Goal: Find contact information

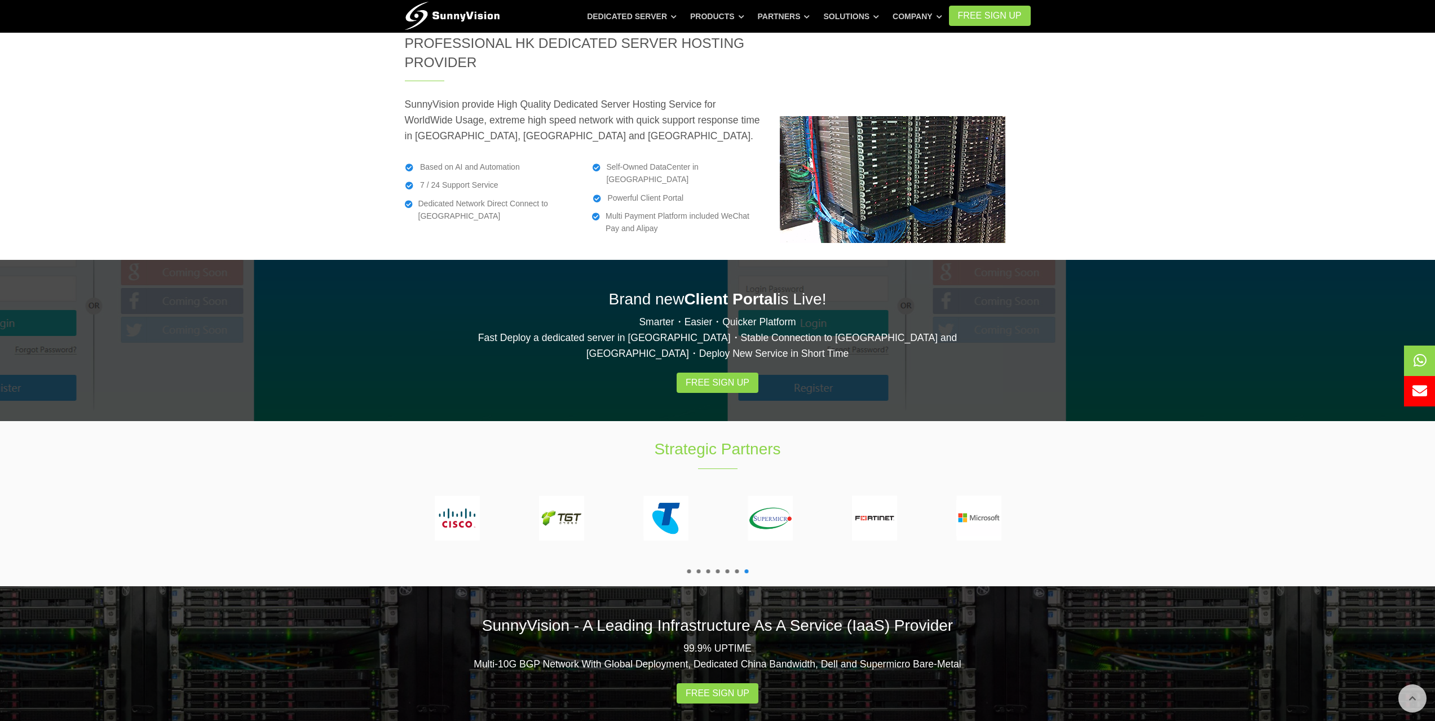
scroll to position [1880, 0]
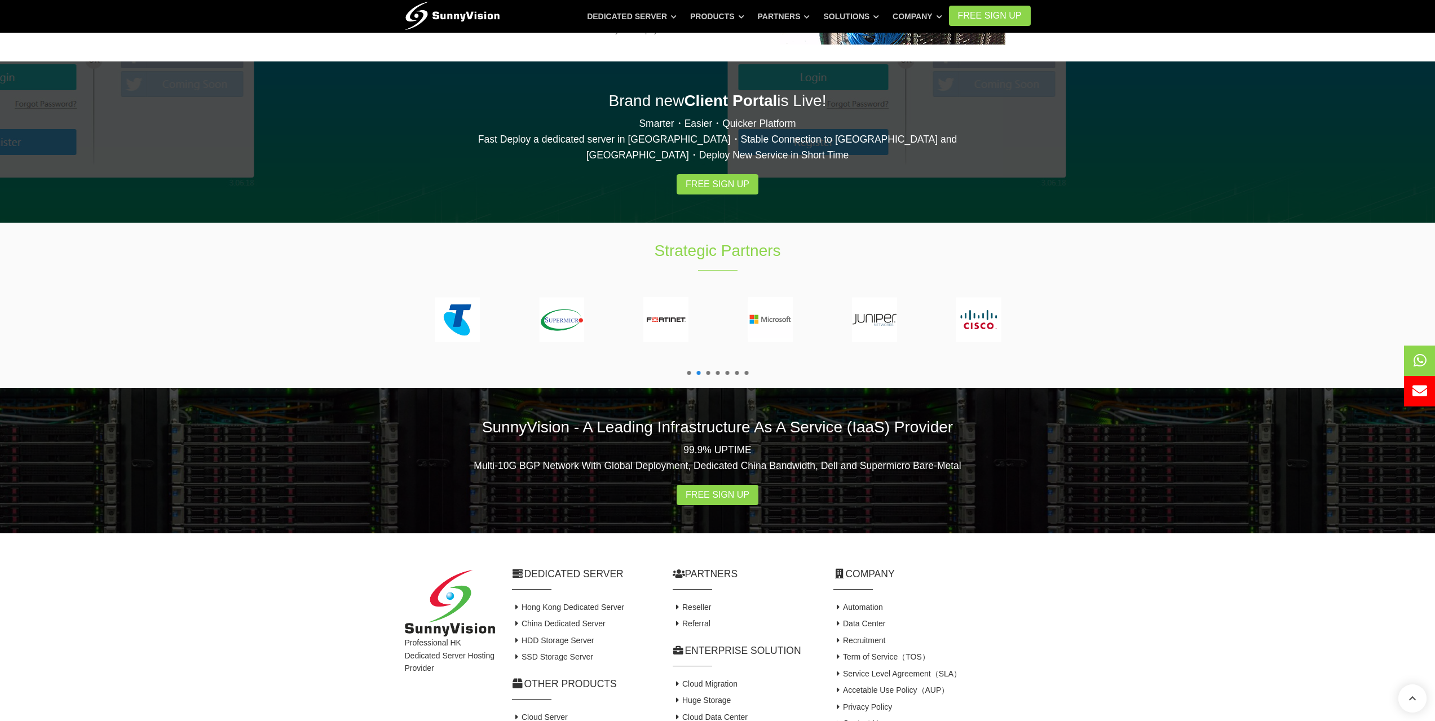
click at [869, 719] on link "Contact Us" at bounding box center [857, 723] width 49 height 9
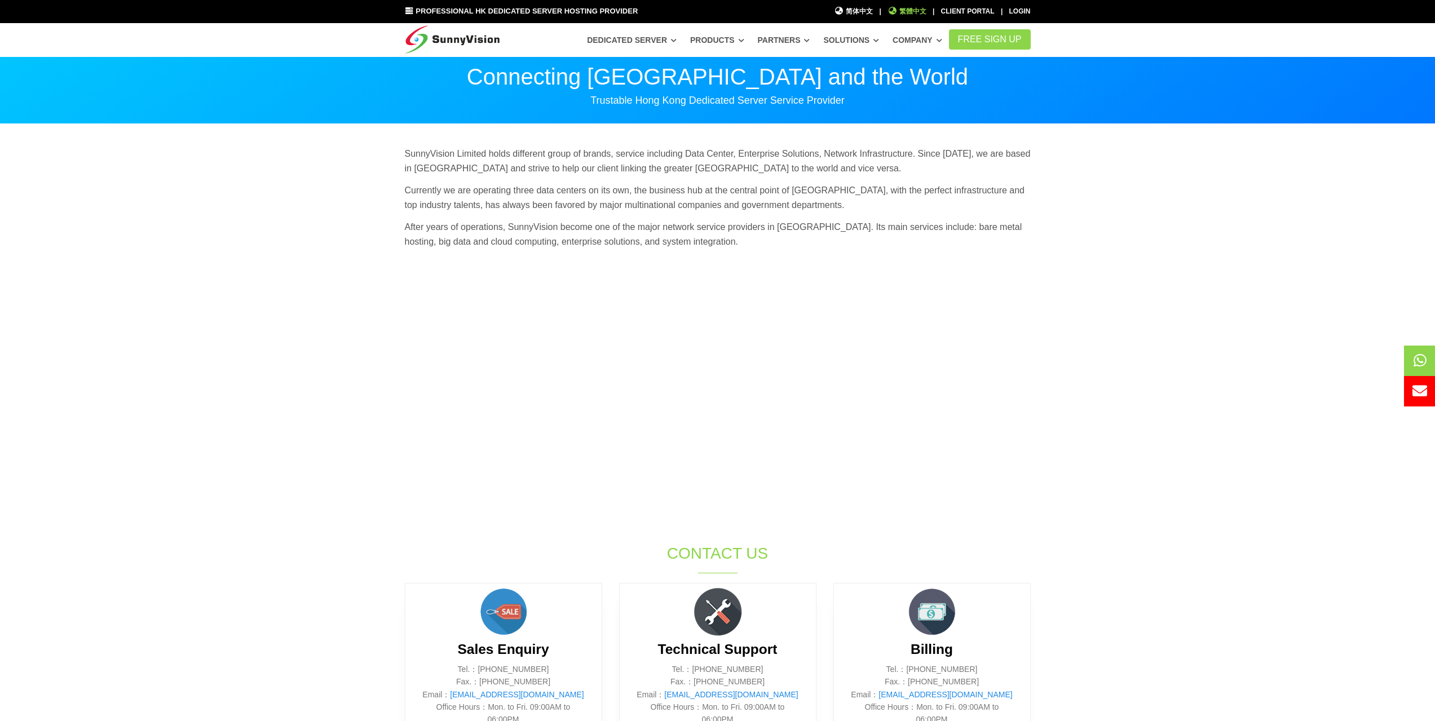
click at [899, 14] on span "繁體中文" at bounding box center [906, 11] width 39 height 11
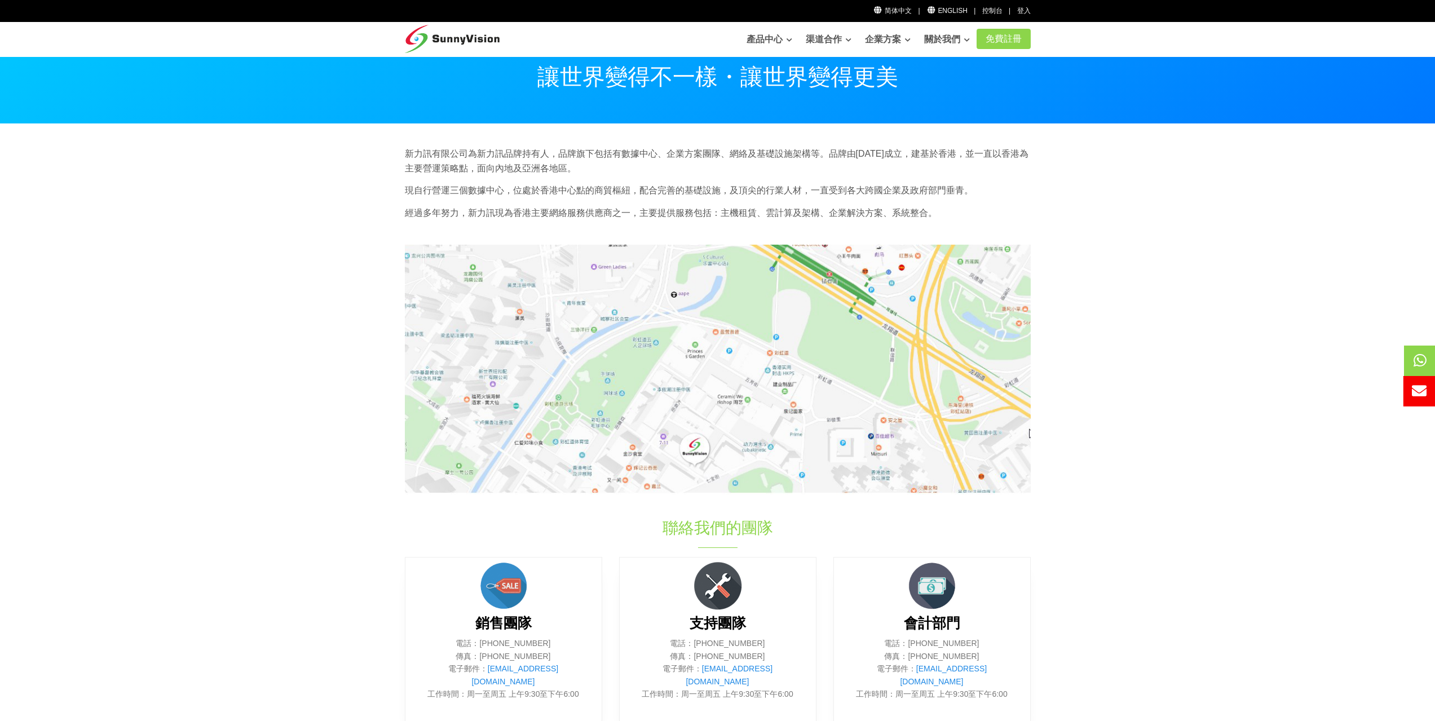
click at [1418, 398] on icon at bounding box center [1419, 390] width 15 height 15
click at [1419, 397] on icon at bounding box center [1419, 390] width 15 height 15
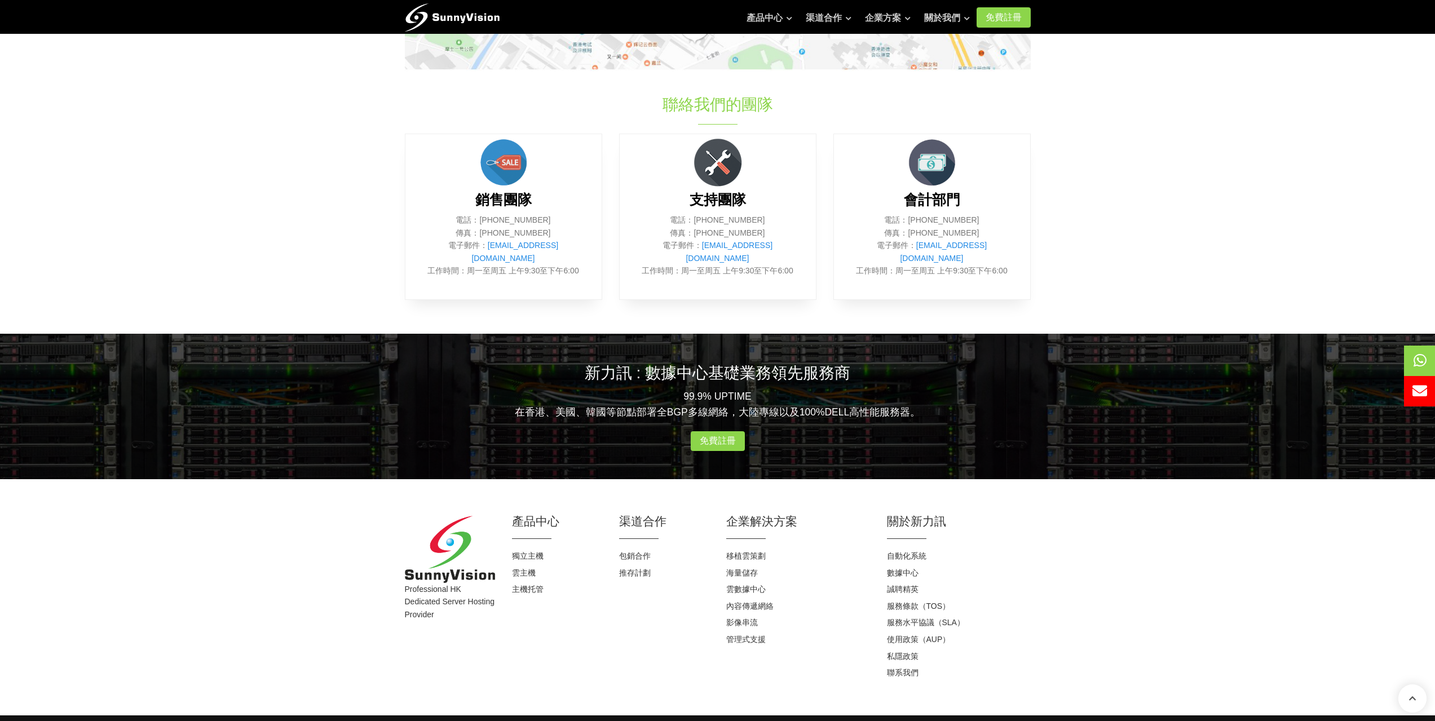
scroll to position [440, 0]
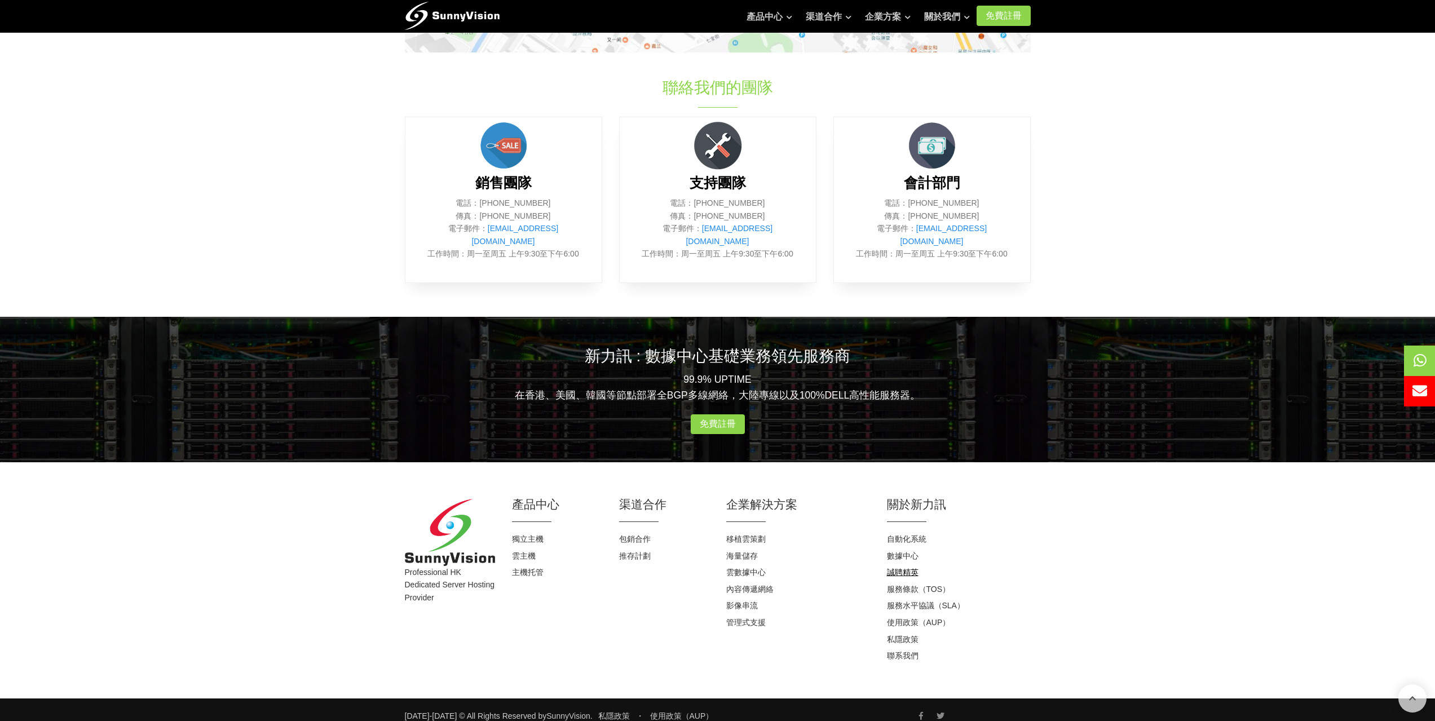
click at [913, 568] on link "誠聘精英" at bounding box center [903, 572] width 32 height 9
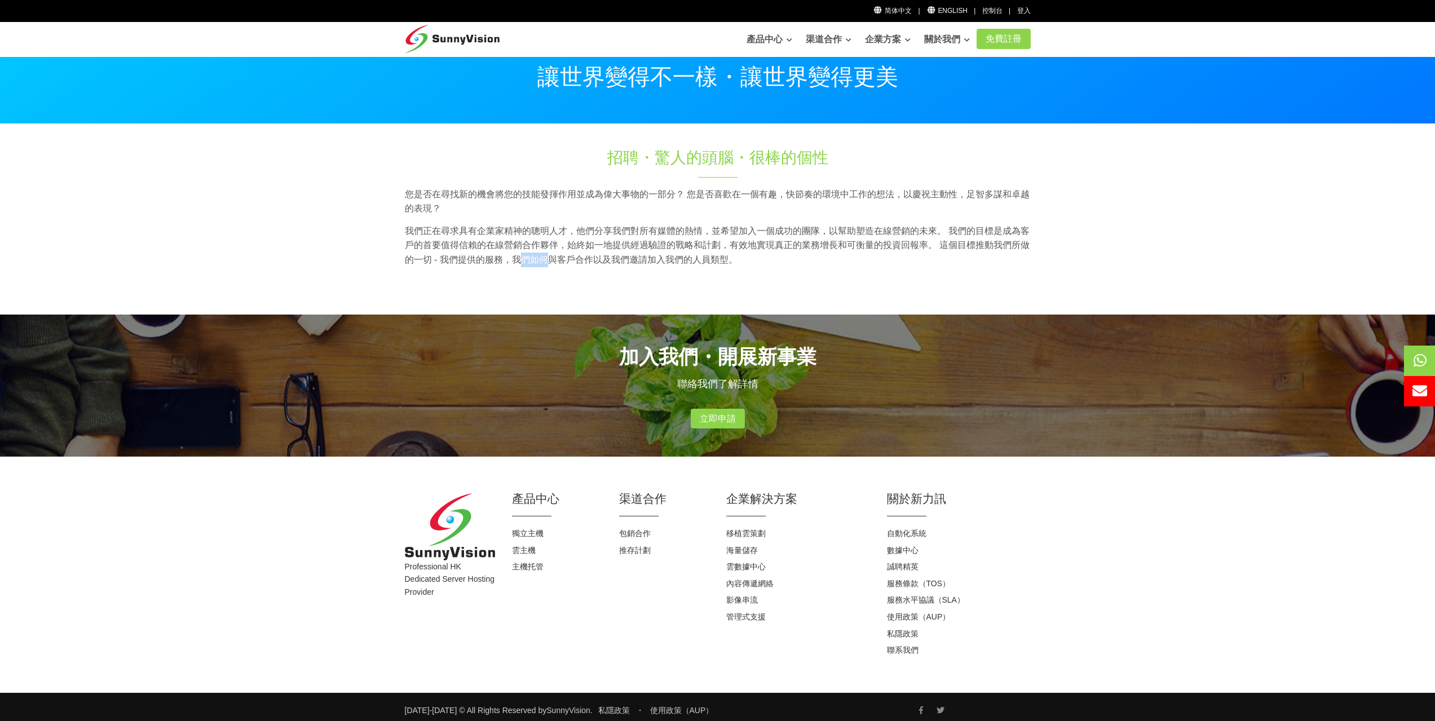
drag, startPoint x: 523, startPoint y: 275, endPoint x: 544, endPoint y: 279, distance: 21.3
click at [544, 279] on div "您是否在尋找新的機會將您的技能發揮作用並成為偉大事物的一部分？ 您是否喜歡在一個有趣，快節奏的環境中工作的想法，以慶祝主動性，足智多謀和卓越的表現？ 我們正在…" at bounding box center [717, 239] width 643 height 105
click at [577, 308] on section "招聘・驚人的頭腦・很棒的個性 您是否在尋找新的機會將您的技能發揮作用並成為偉大事物的一部分？ 您是否喜歡在一個有趣，快節奏的環境中工作的想法，以慶祝主動性，足…" at bounding box center [717, 219] width 1435 height 191
click at [711, 422] on link "立即申請" at bounding box center [718, 419] width 54 height 20
click at [709, 417] on link "立即申請" at bounding box center [718, 419] width 54 height 20
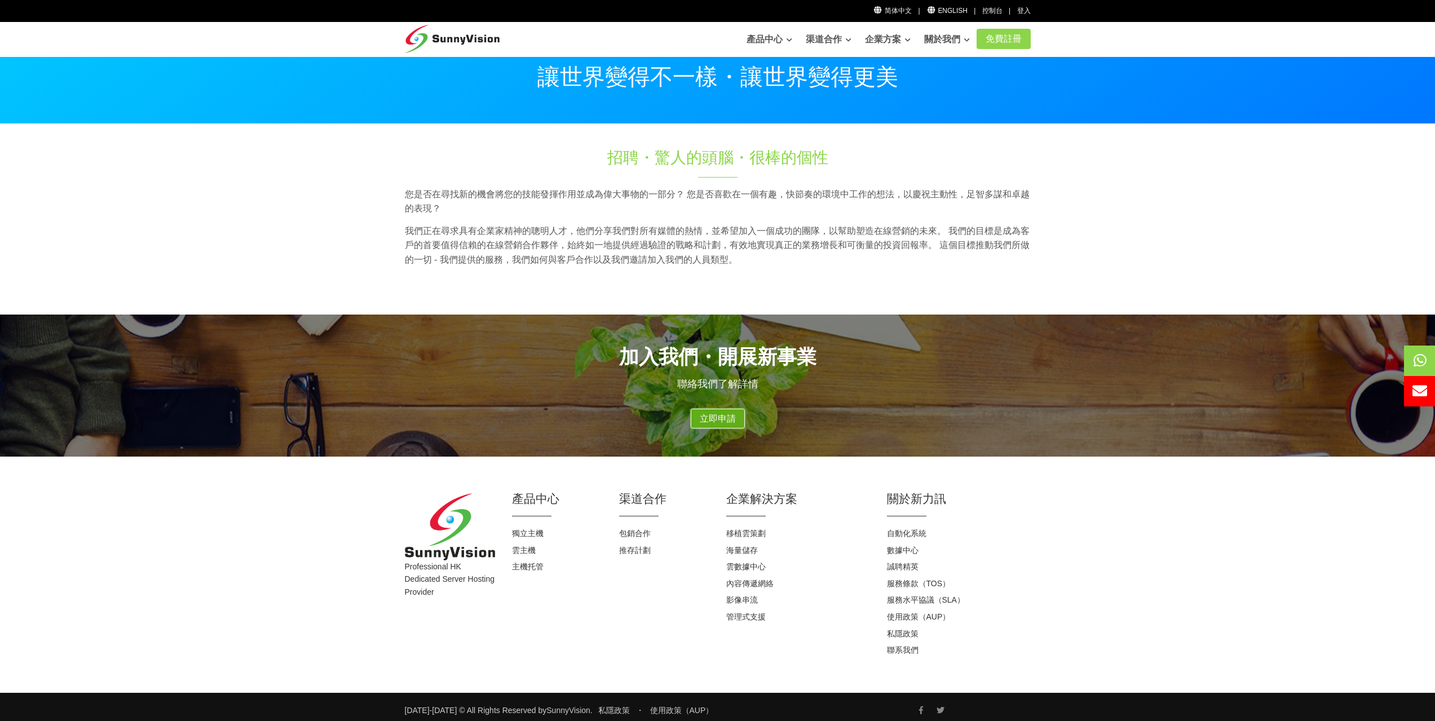
click at [718, 418] on link "立即申請" at bounding box center [718, 419] width 54 height 20
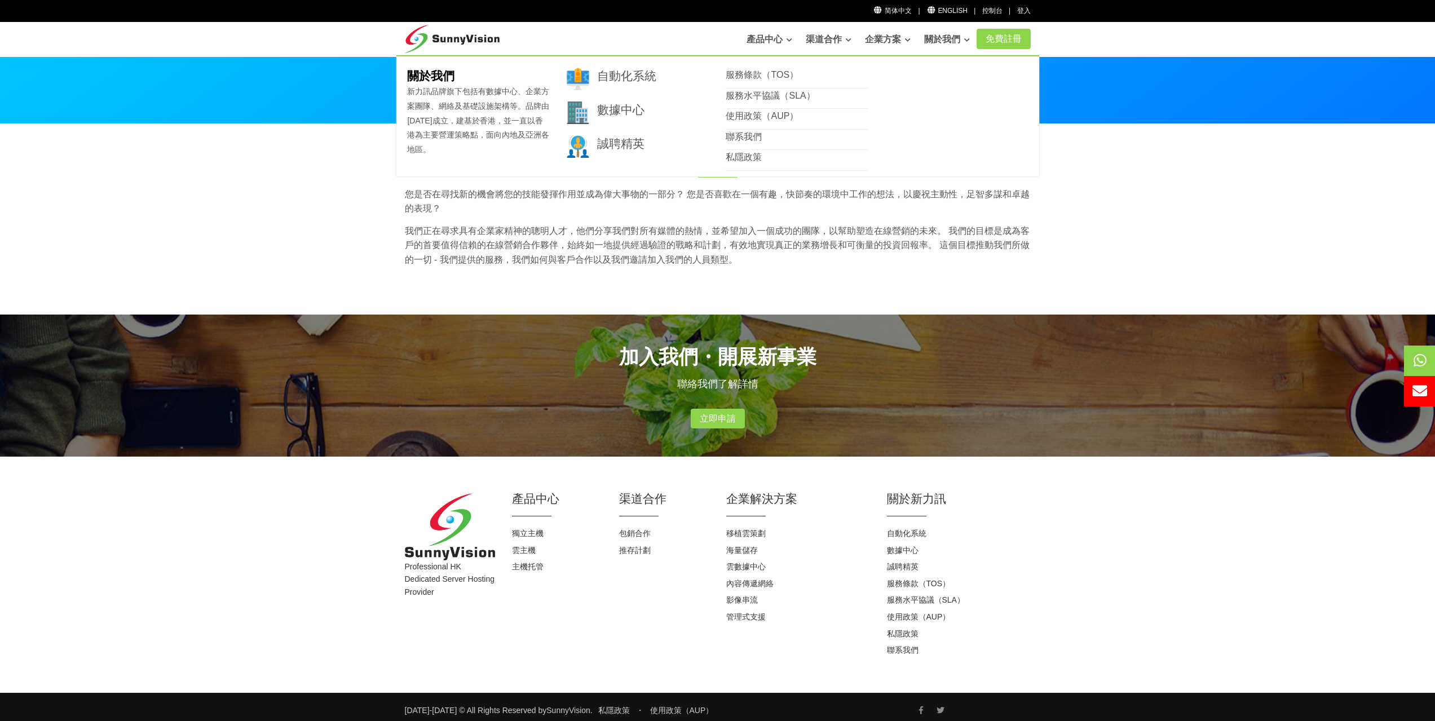
click at [925, 35] on link "關於我們" at bounding box center [947, 39] width 46 height 23
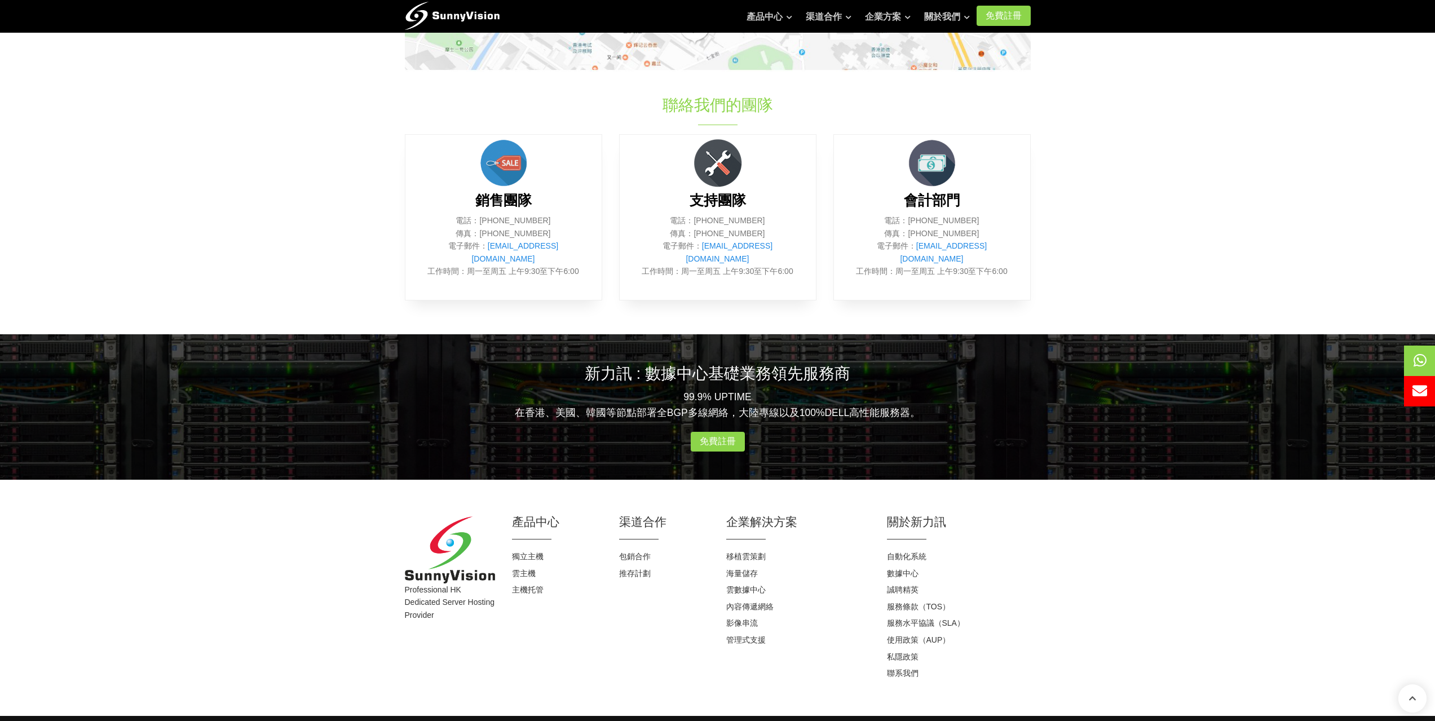
scroll to position [440, 0]
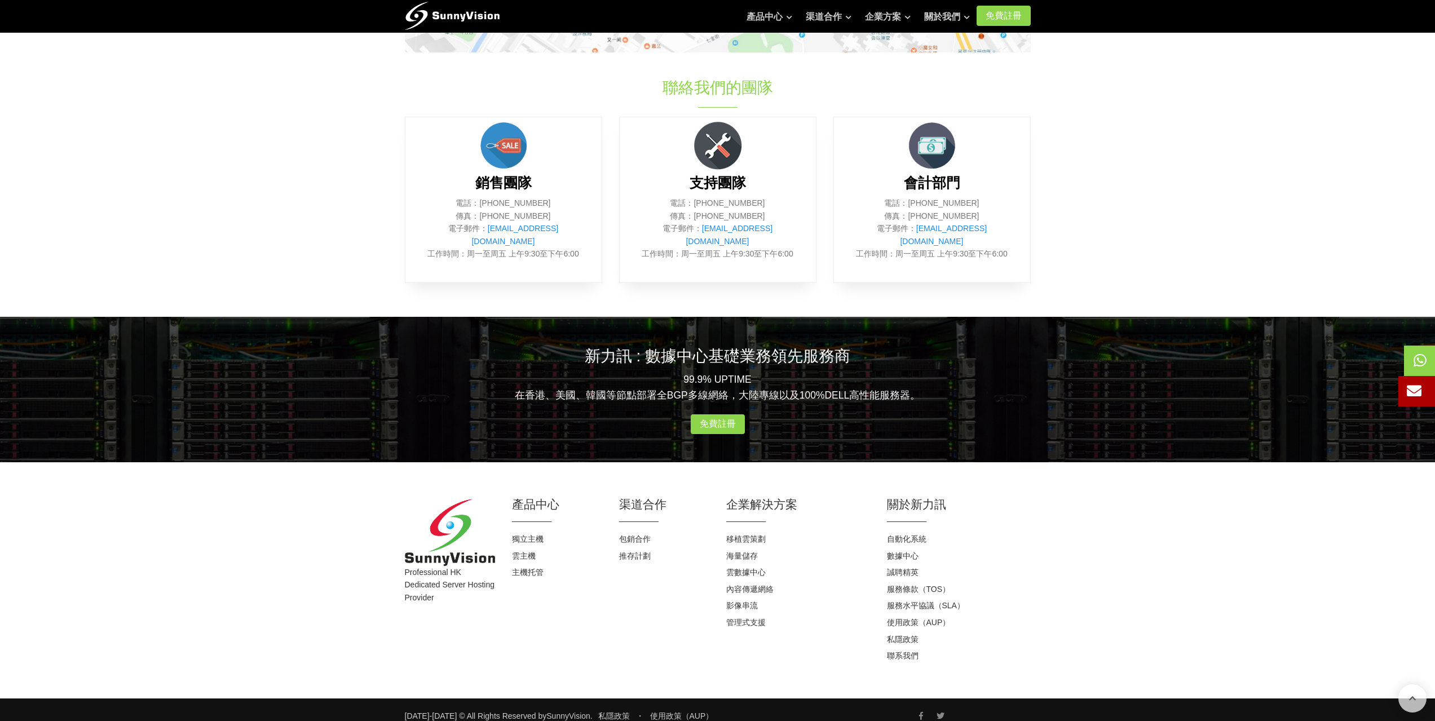
click at [1414, 386] on icon at bounding box center [1414, 390] width 15 height 15
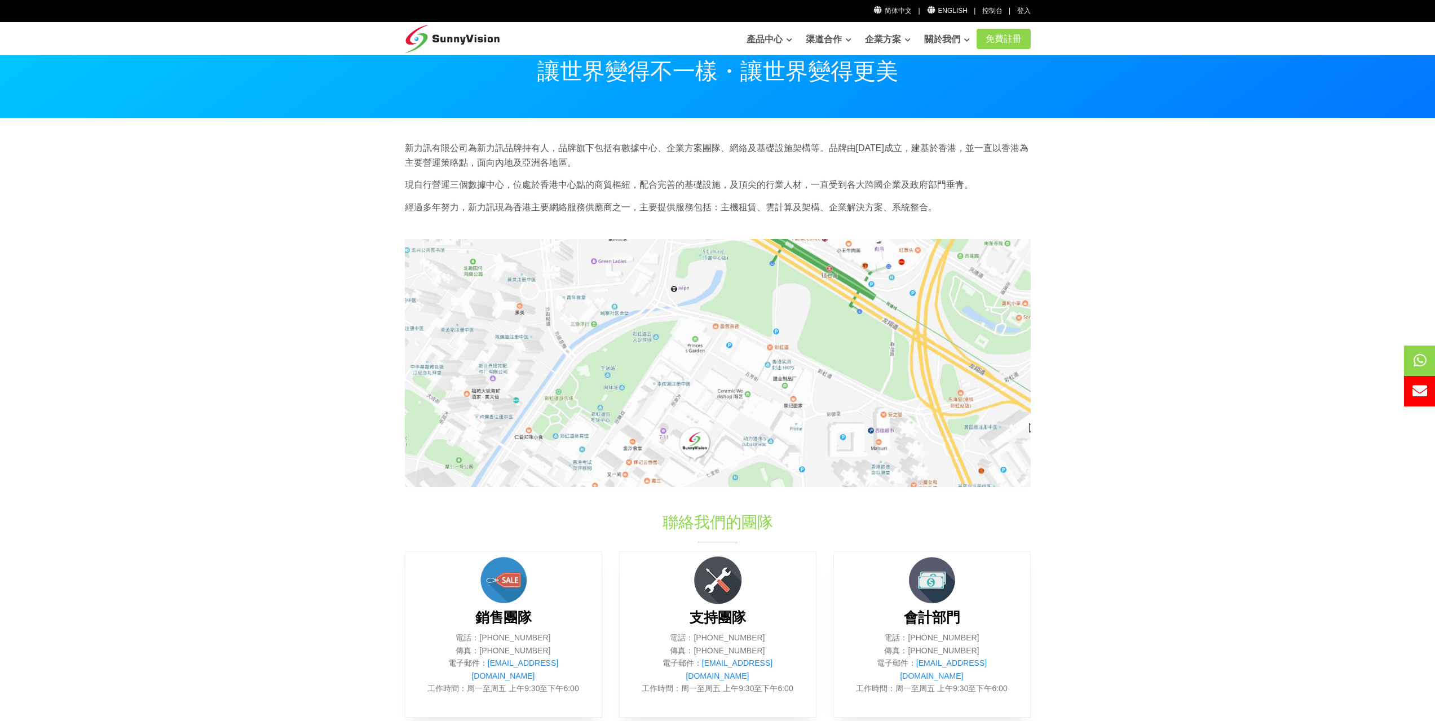
scroll to position [0, 0]
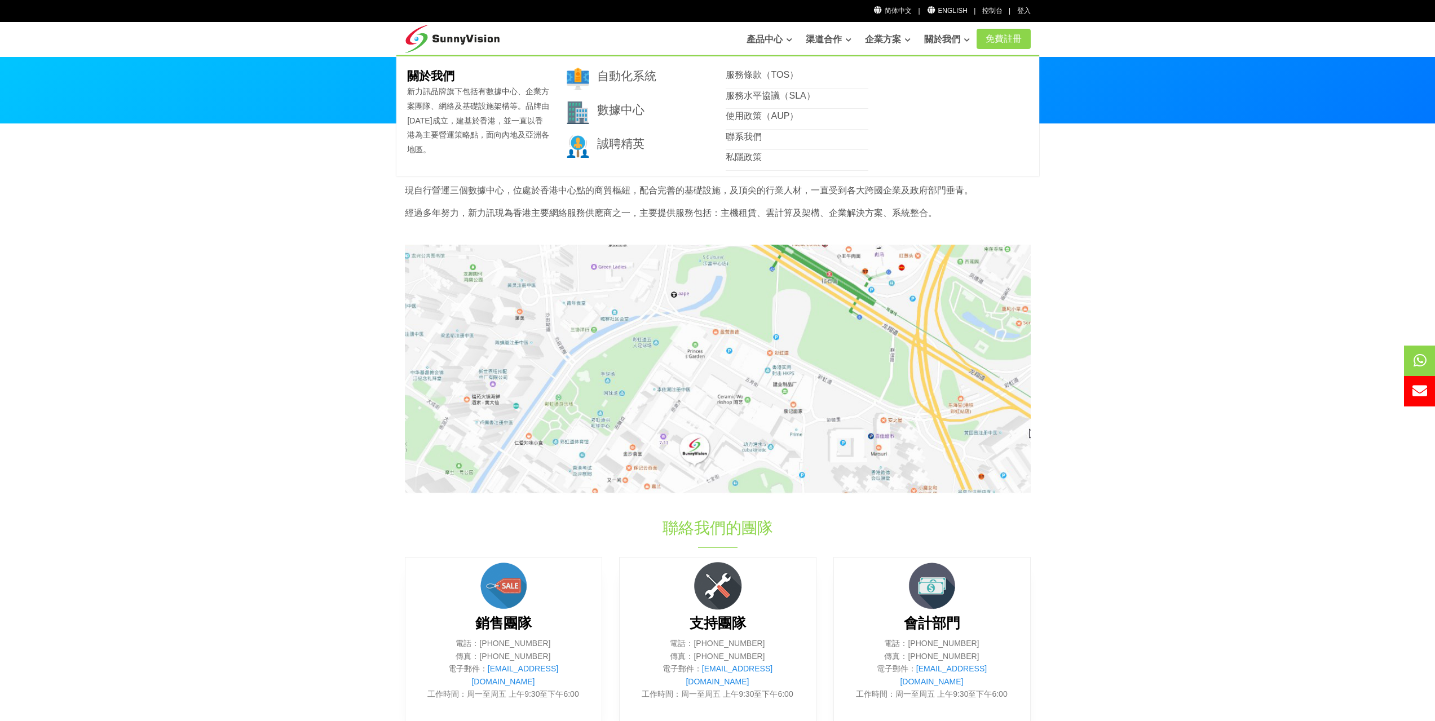
click at [753, 144] on li "聯系我們" at bounding box center [797, 140] width 143 height 21
click at [751, 140] on link "聯系我們" at bounding box center [744, 137] width 36 height 10
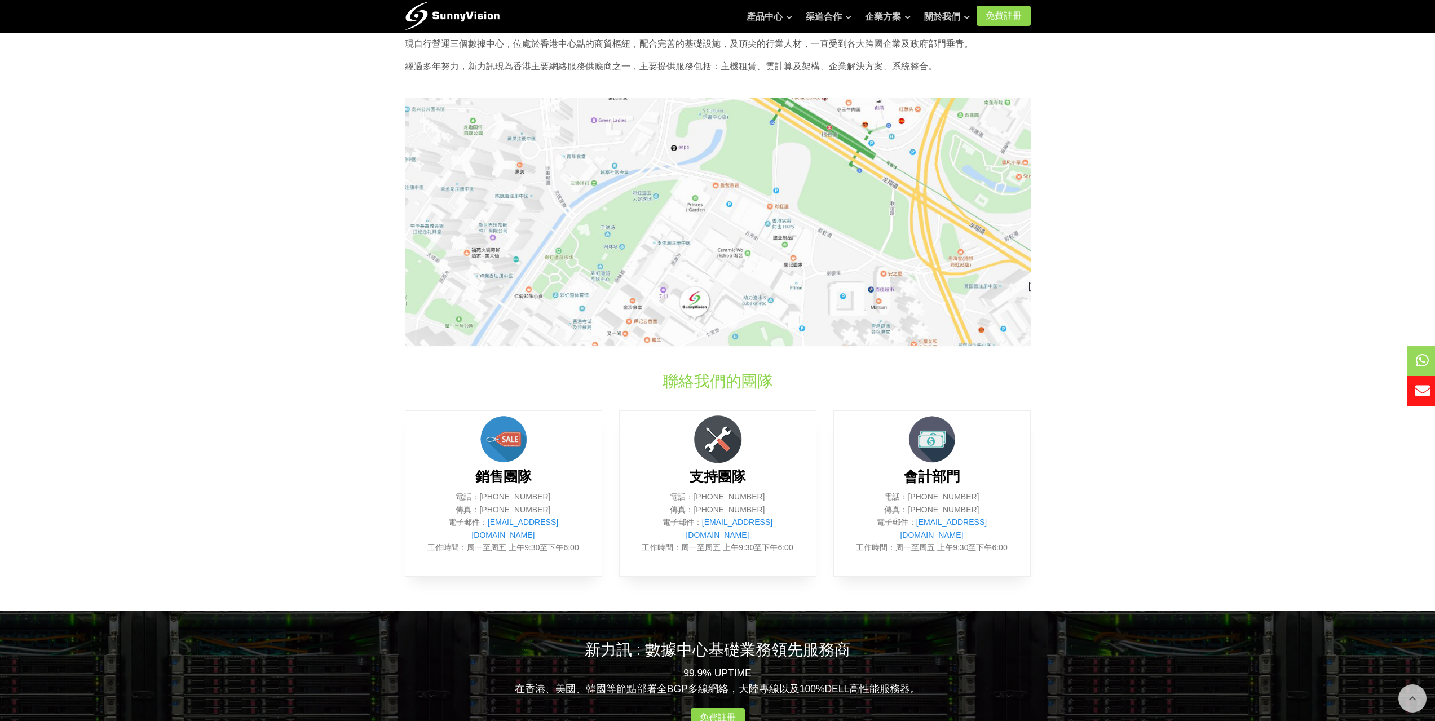
scroll to position [102, 0]
